Goal: Find specific page/section: Find specific page/section

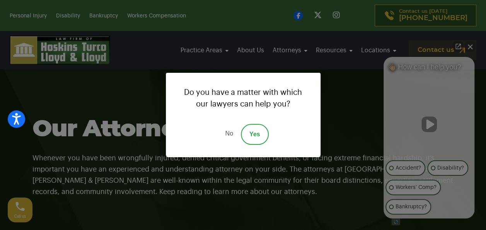
click at [224, 137] on link "No" at bounding box center [228, 134] width 23 height 21
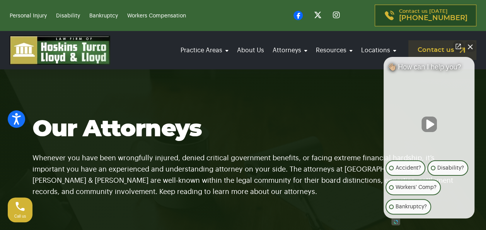
click at [224, 137] on h1 "Our Attorneys" at bounding box center [242, 129] width 421 height 27
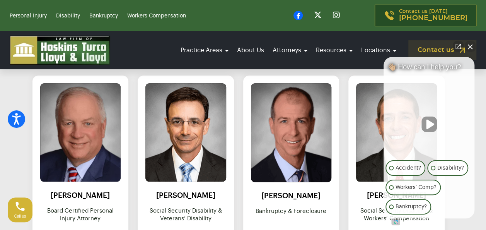
scroll to position [356, 0]
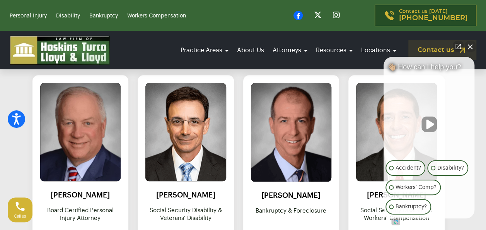
click at [471, 47] on button "Close Intaker Chat Widget" at bounding box center [470, 46] width 11 height 11
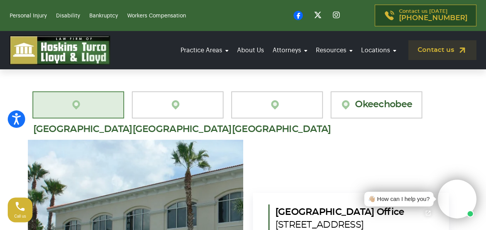
scroll to position [1283, 0]
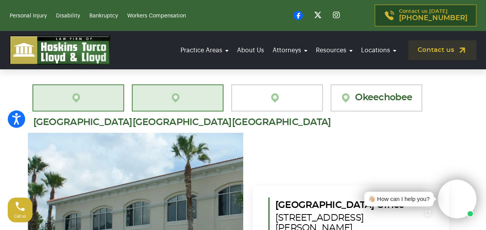
click at [182, 84] on link "[GEOGRAPHIC_DATA][PERSON_NAME]" at bounding box center [178, 97] width 92 height 27
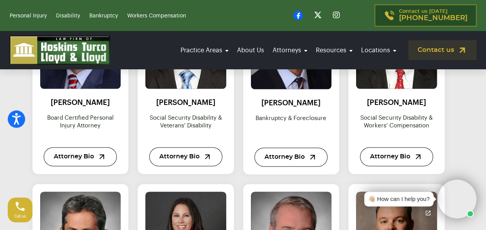
scroll to position [443, 0]
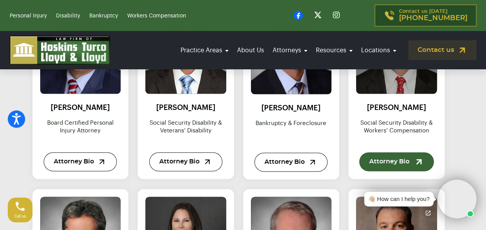
click at [388, 163] on link "Attorney Bio" at bounding box center [396, 161] width 75 height 19
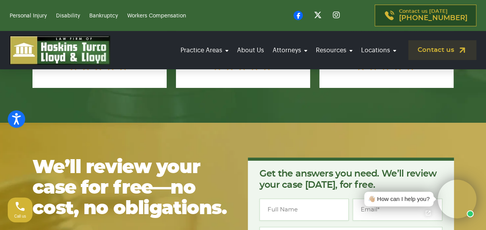
scroll to position [1407, 0]
